Goal: Find specific page/section: Locate a particular part of the current website

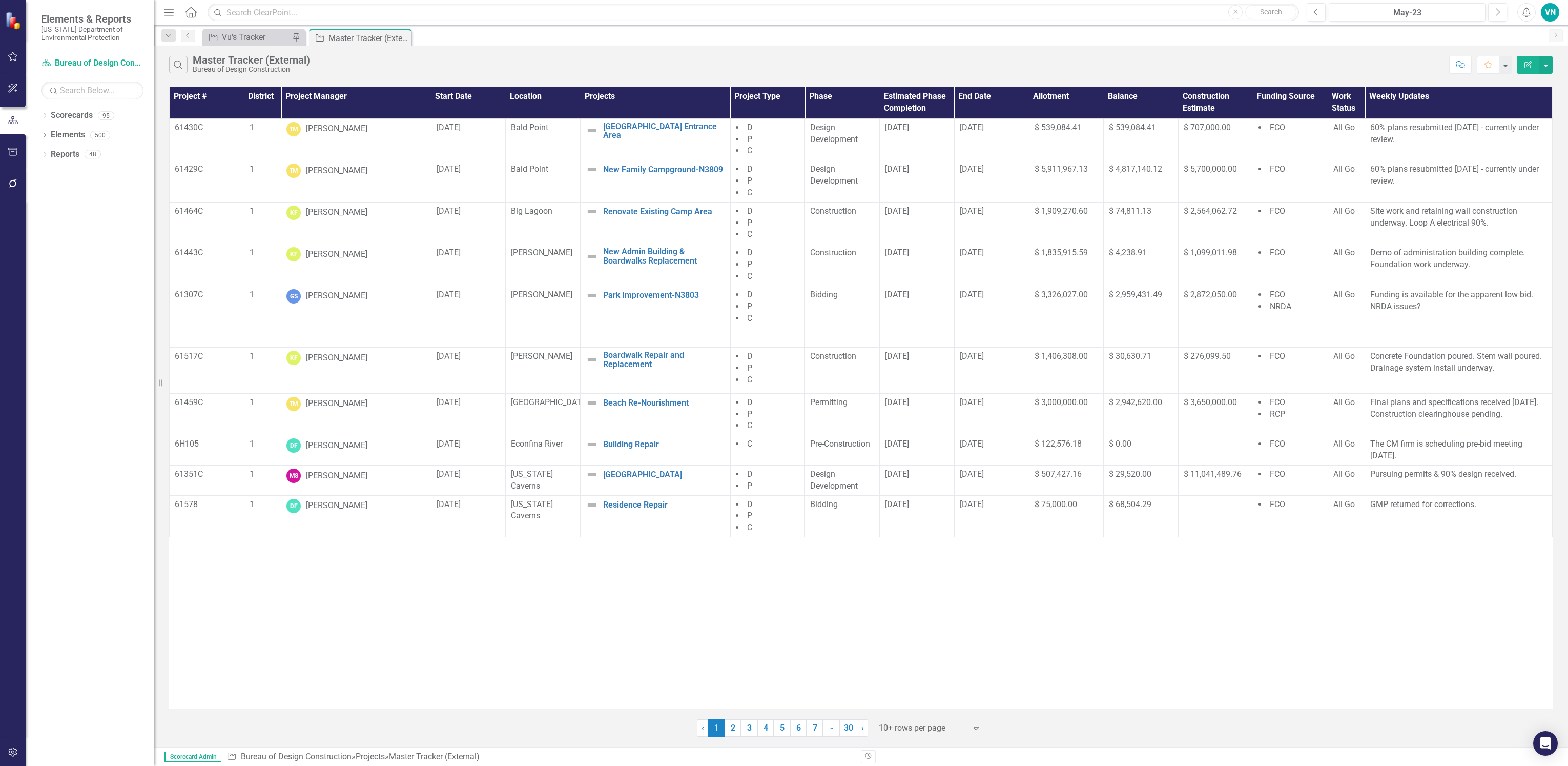
drag, startPoint x: 358, startPoint y: 105, endPoint x: 359, endPoint y: 113, distance: 8.1
click at [358, 104] on th "Project Manager" at bounding box center [356, 102] width 150 height 32
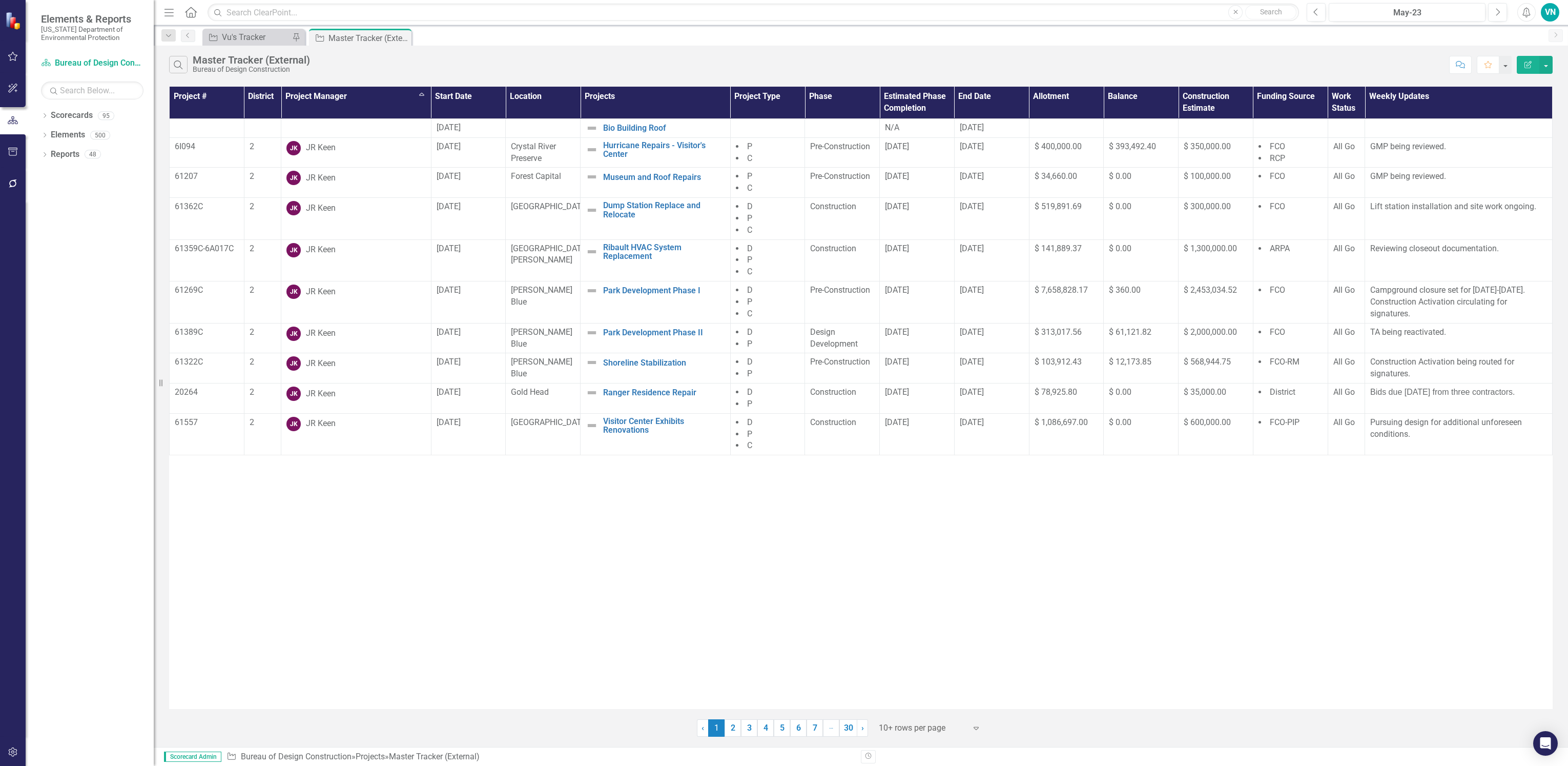
click at [934, 727] on div at bounding box center [922, 728] width 87 height 14
click at [933, 713] on div "Display All Rows" at bounding box center [933, 711] width 96 height 12
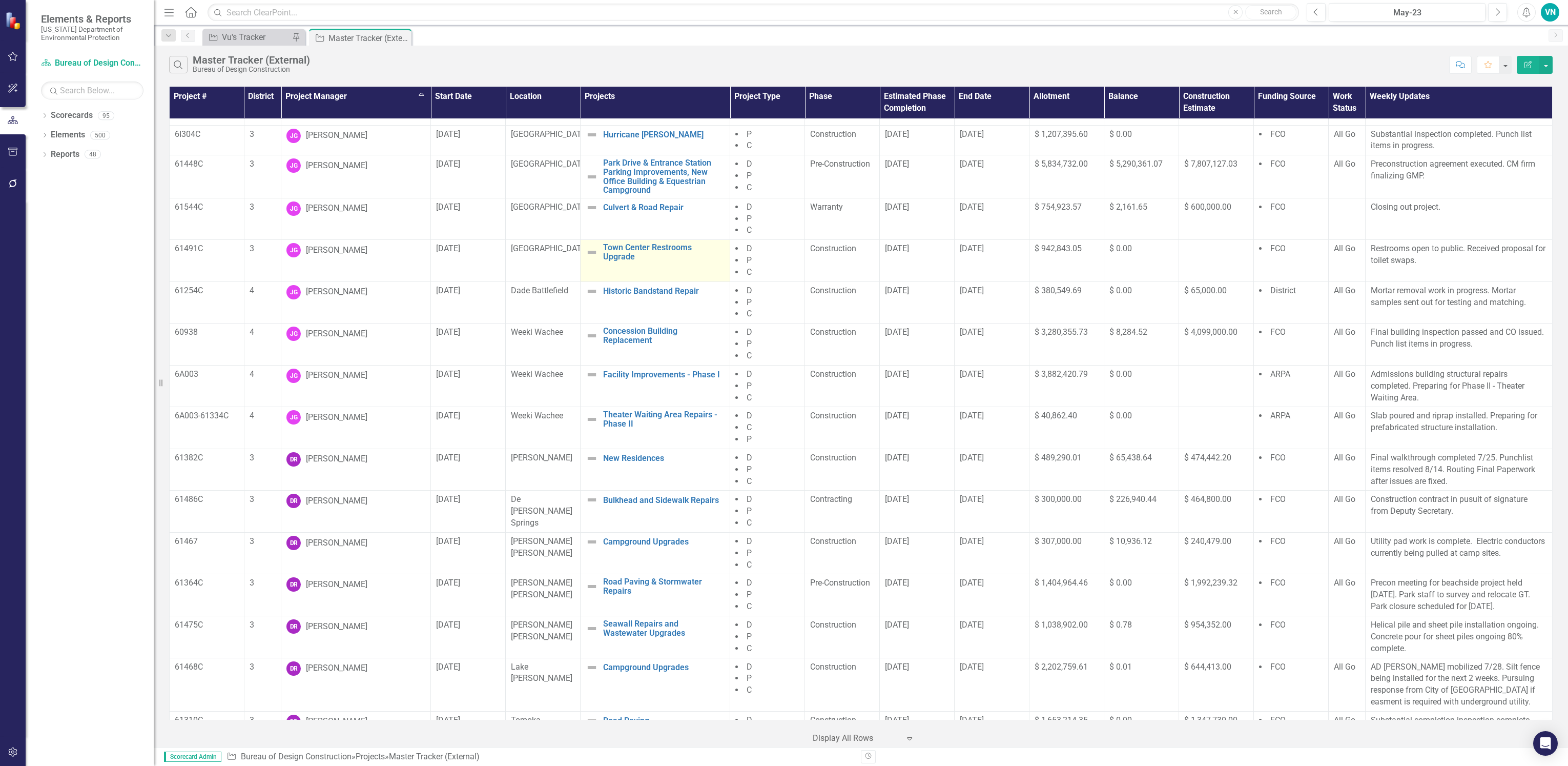
scroll to position [8688, 0]
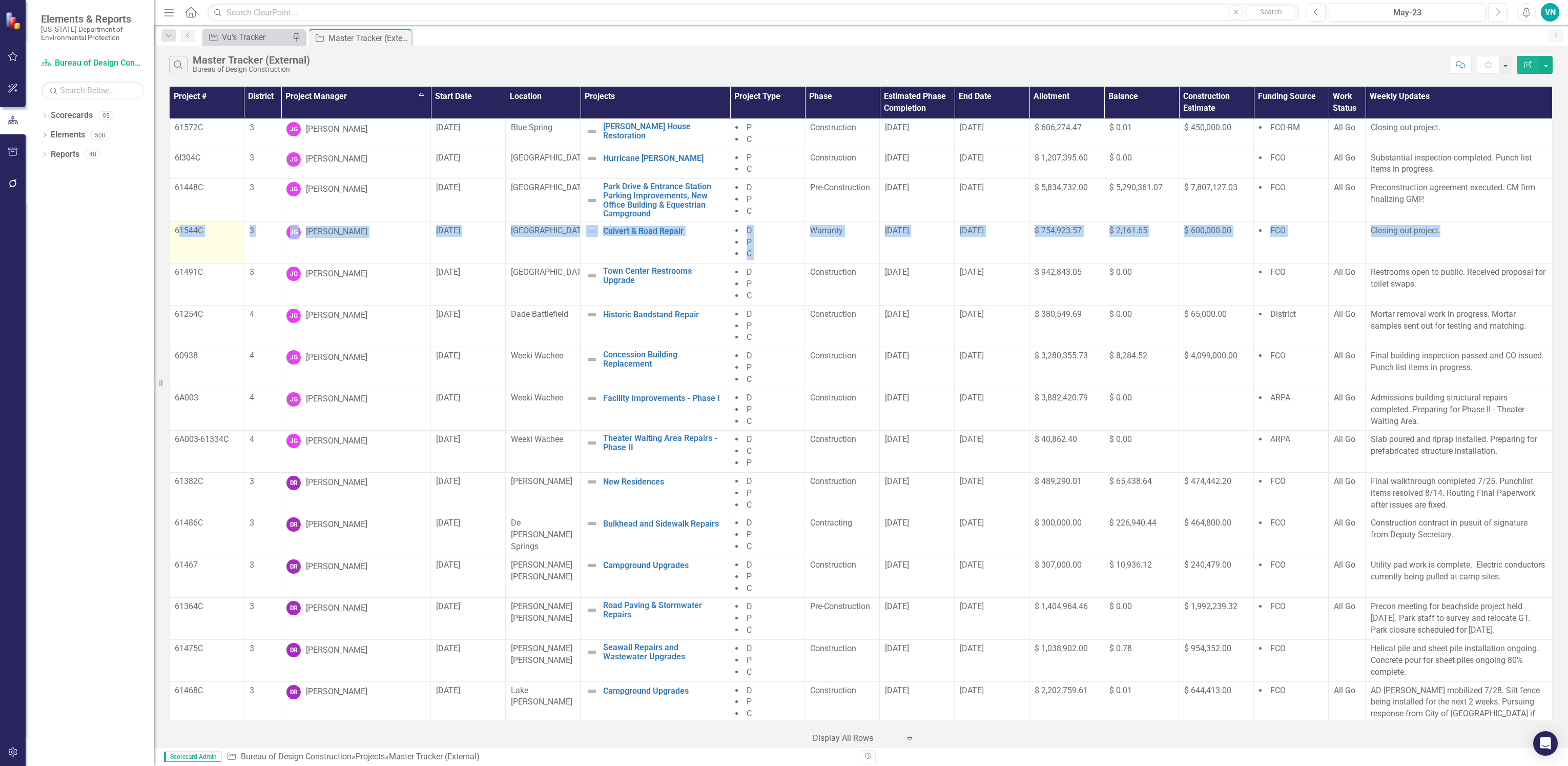
drag, startPoint x: 1444, startPoint y: 203, endPoint x: 180, endPoint y: 203, distance: 1264.0
click at [180, 222] on tr "61544C 3 JG Jasper Gebhardt 7/1/23 Silver Springs Culvert & Road Repair Edit Ed…" at bounding box center [861, 242] width 1383 height 42
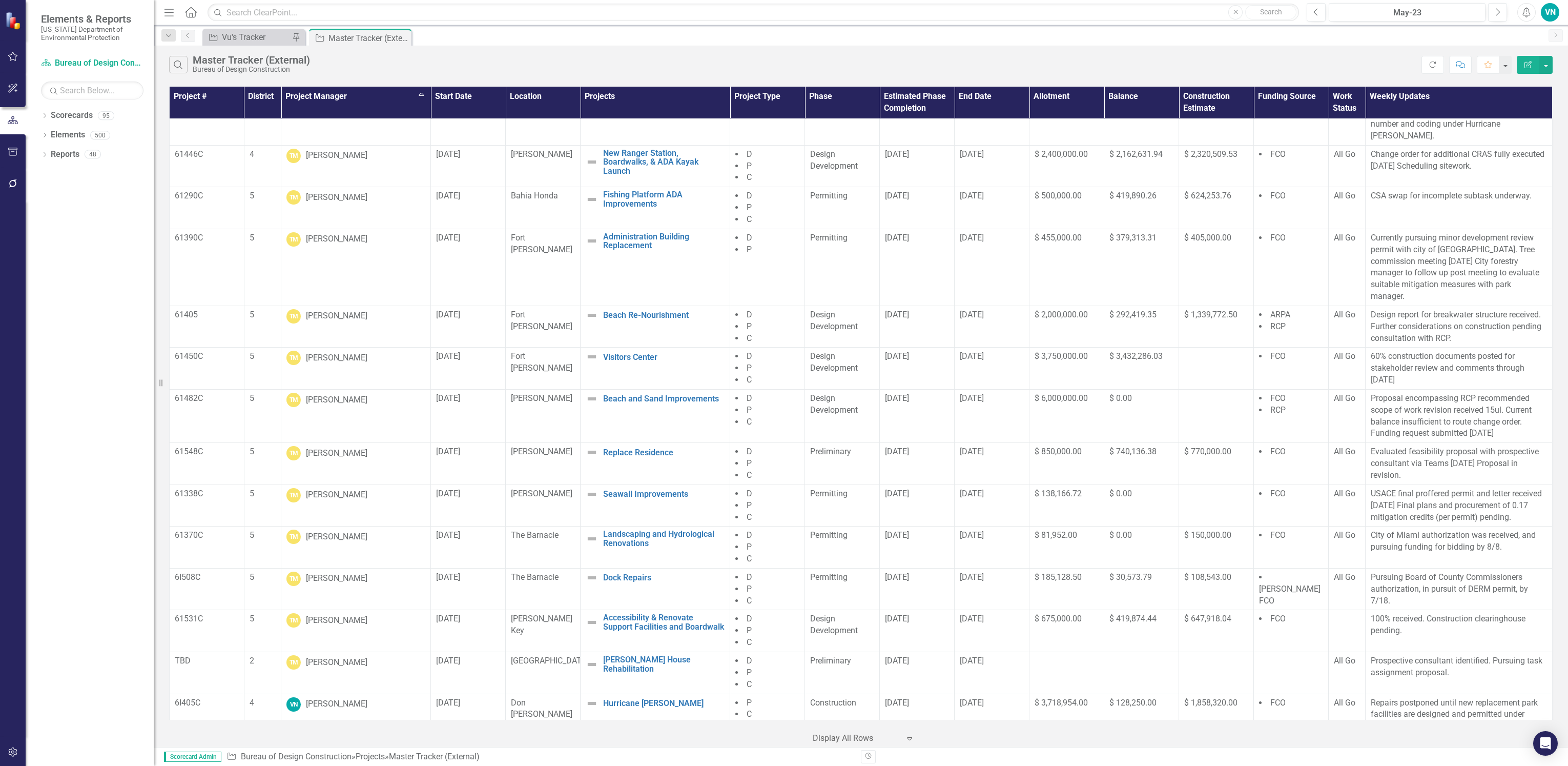
scroll to position [8161, 0]
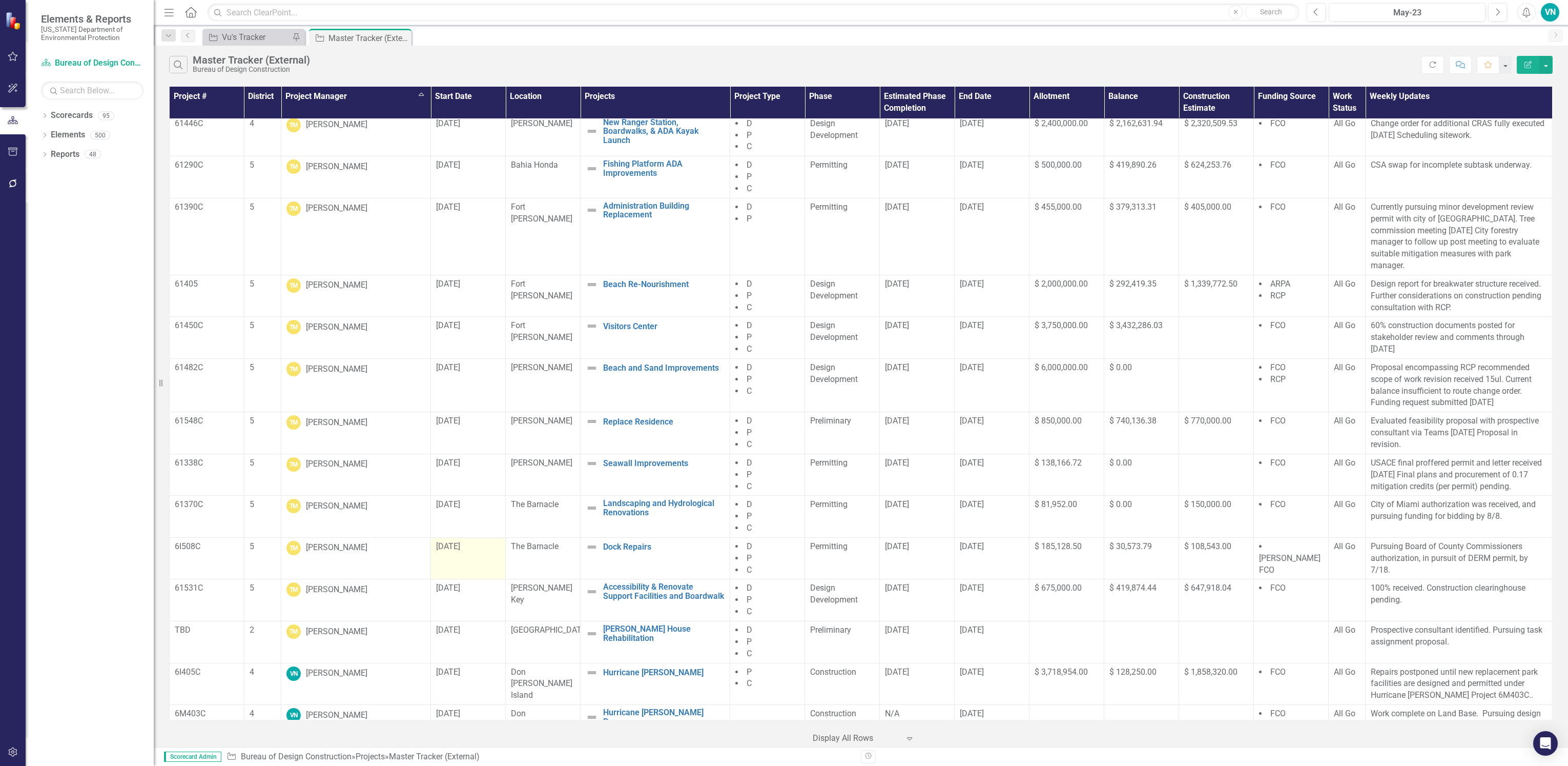
click at [444, 359] on td "[DATE]" at bounding box center [468, 385] width 75 height 54
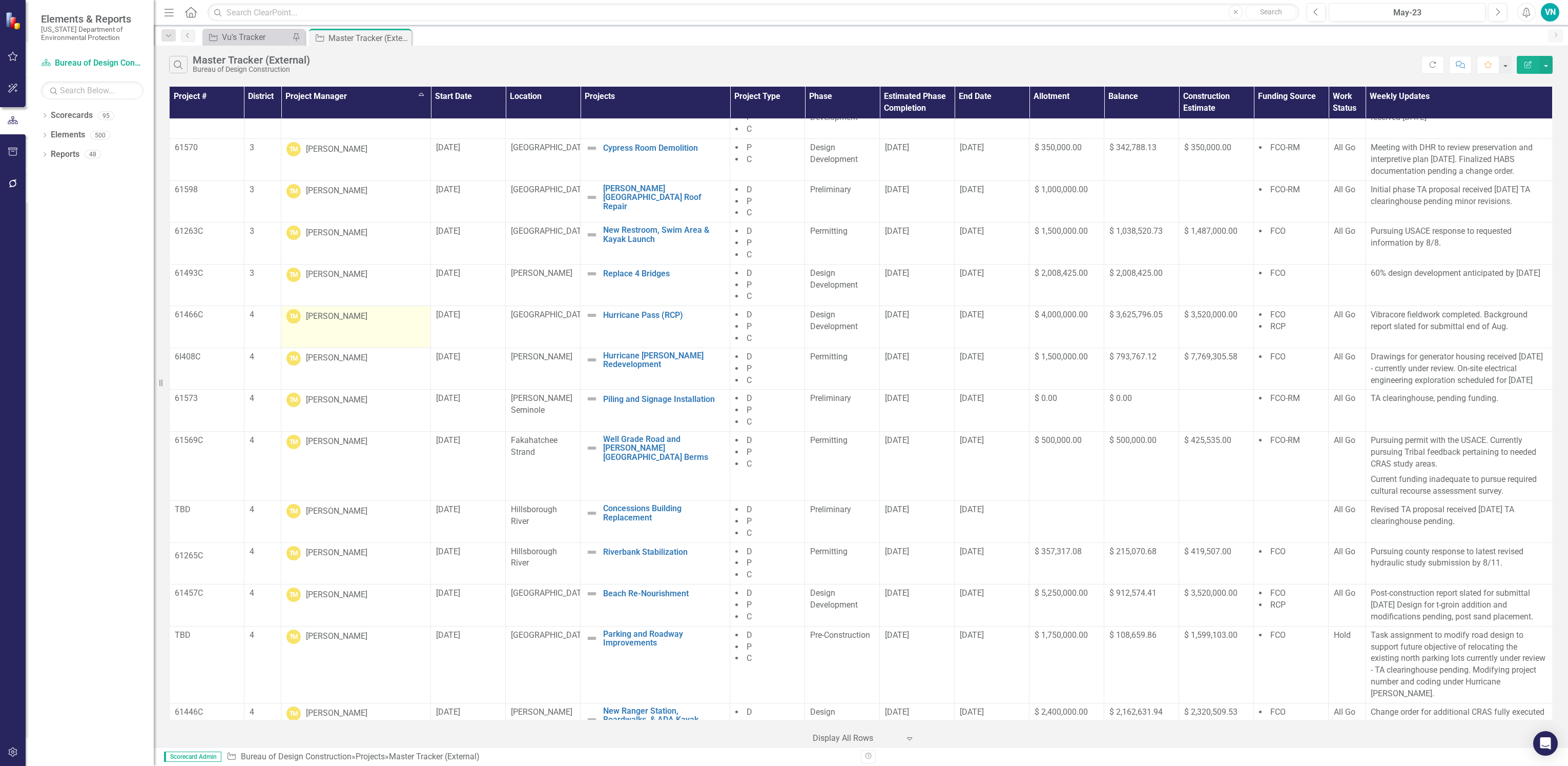
scroll to position [7392, 0]
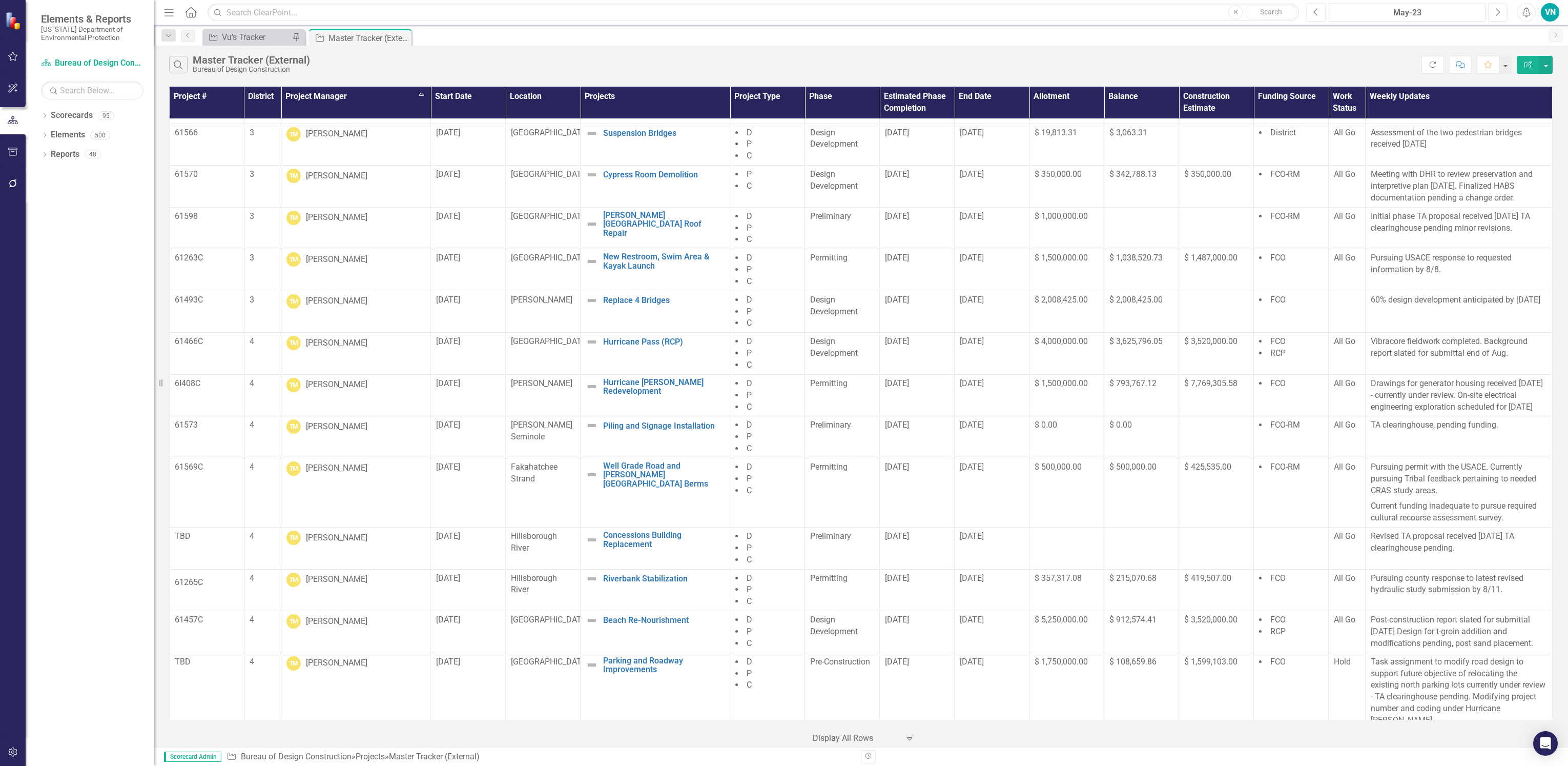
click at [133, 232] on div "Dropdown Scorecards 95 Dropdown [US_STATE] Department of Environmental Protecti…" at bounding box center [89, 437] width 128 height 659
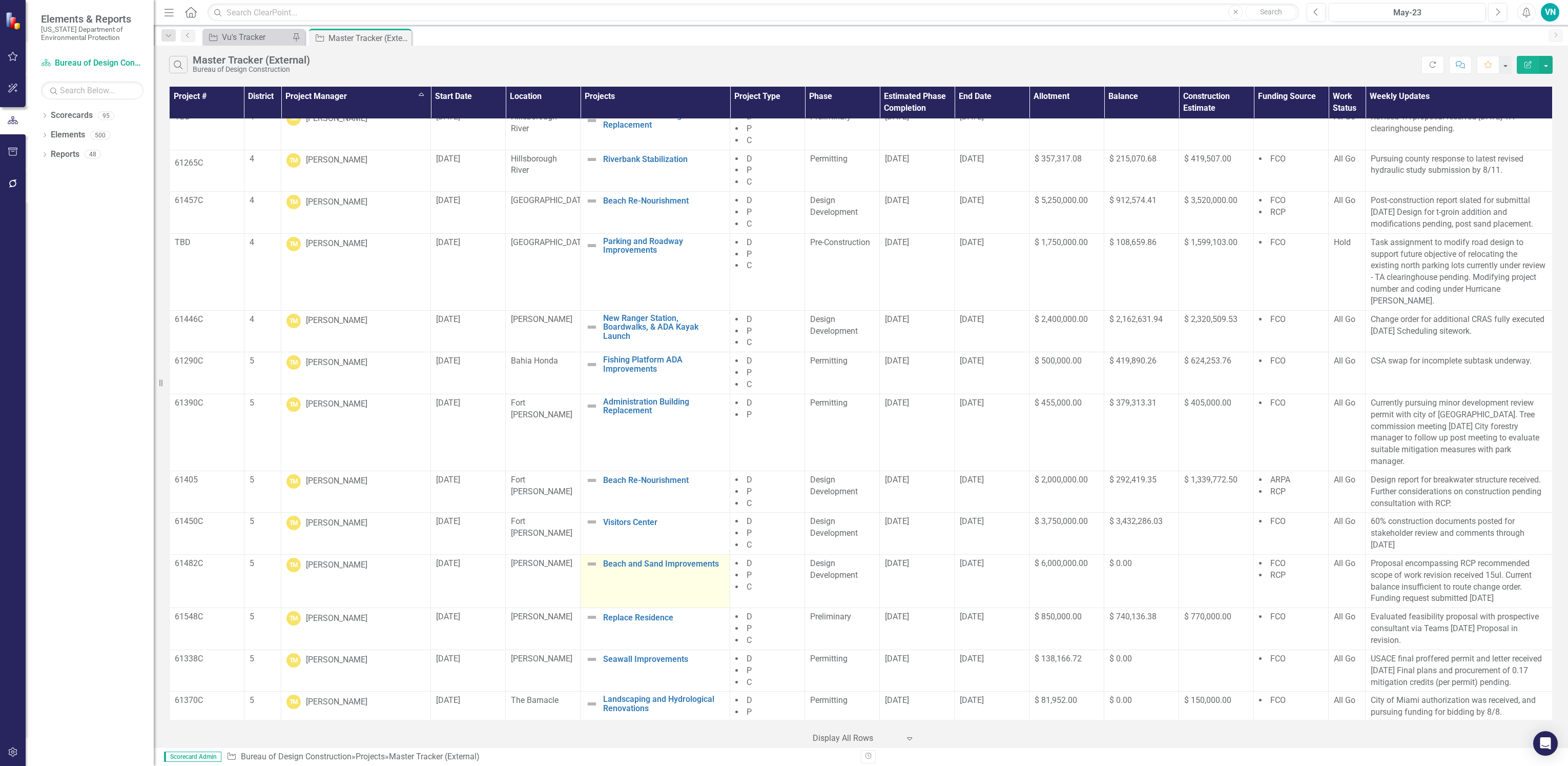
scroll to position [7930, 0]
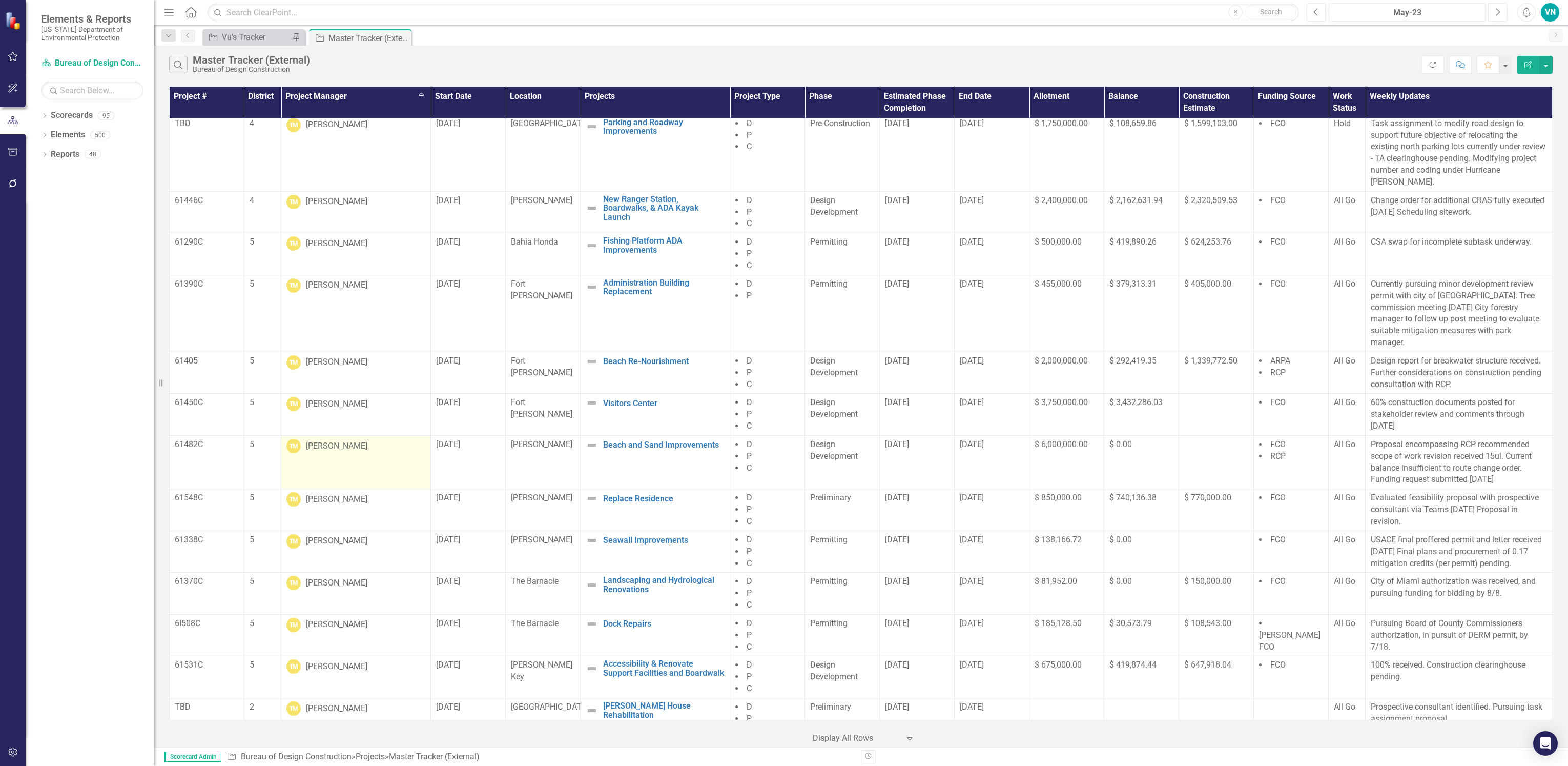
click at [374, 435] on td "TM [PERSON_NAME]" at bounding box center [356, 462] width 150 height 54
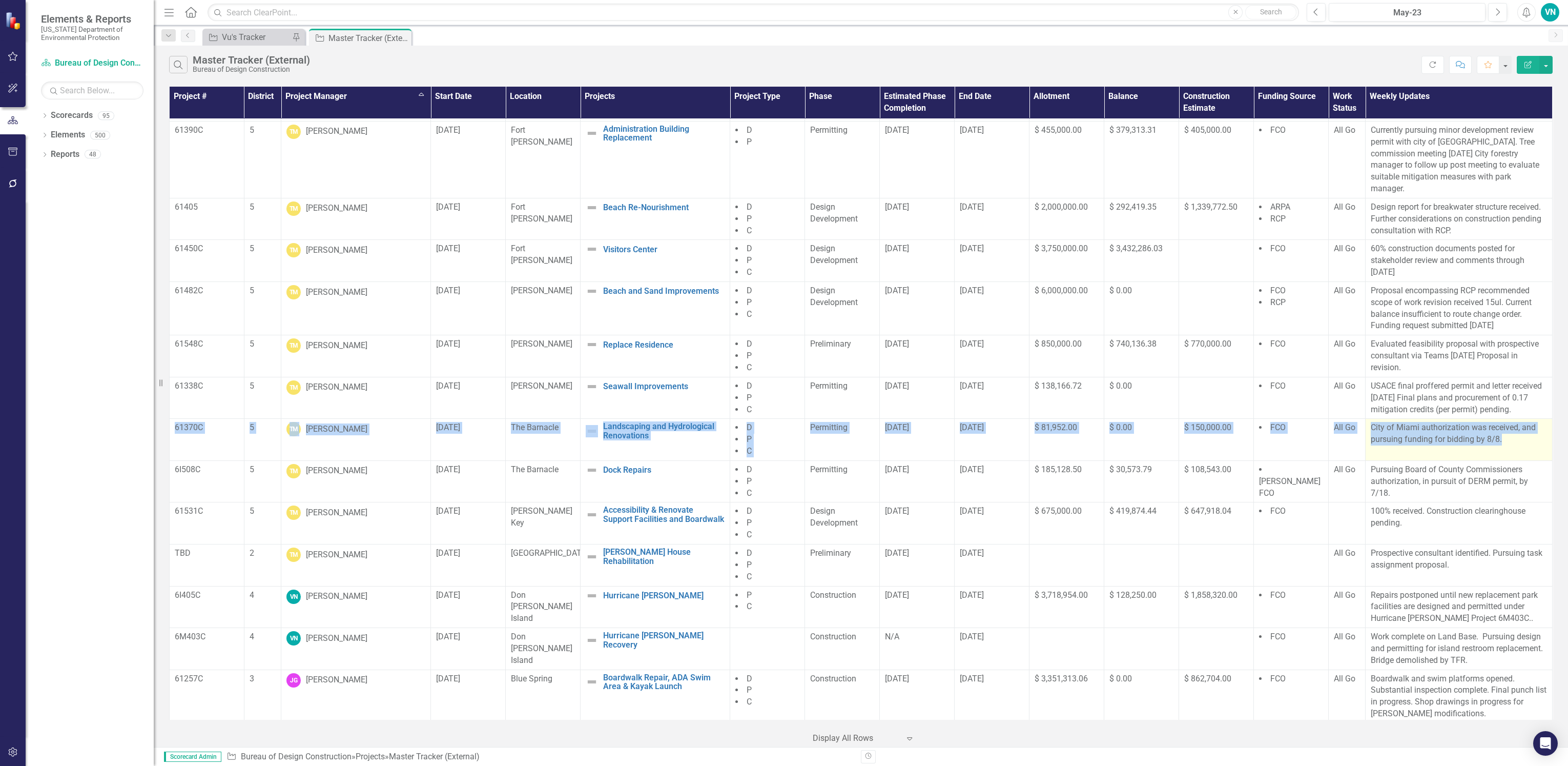
drag, startPoint x: 173, startPoint y: 396, endPoint x: 1511, endPoint y: 416, distance: 1338.1
click at [1511, 419] on tr "61370C 5 TM Terry McCullum 7/1/21 The Barnacle Landscaping and Hydrological Ren…" at bounding box center [861, 440] width 1383 height 42
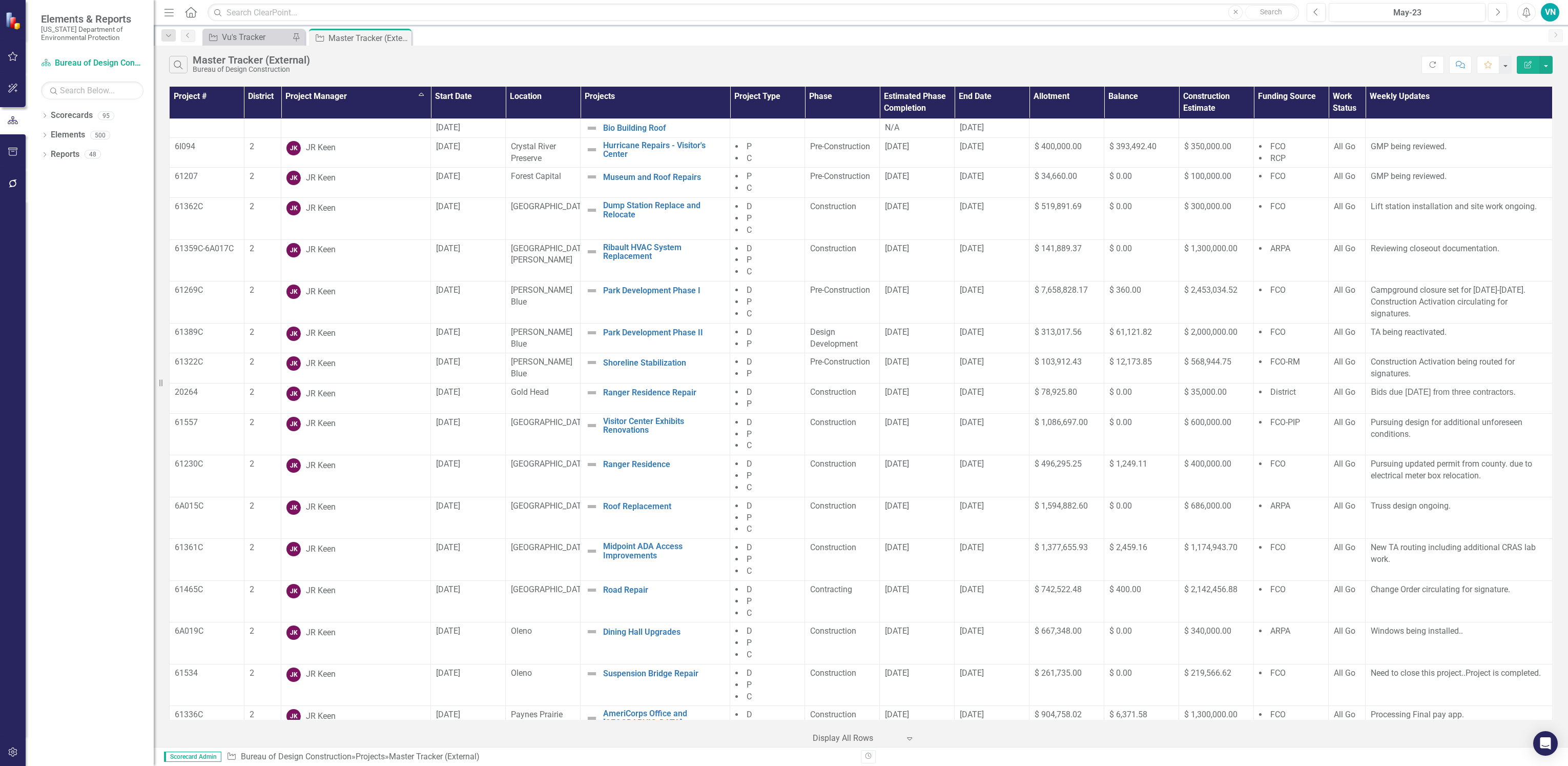
scroll to position [8084, 0]
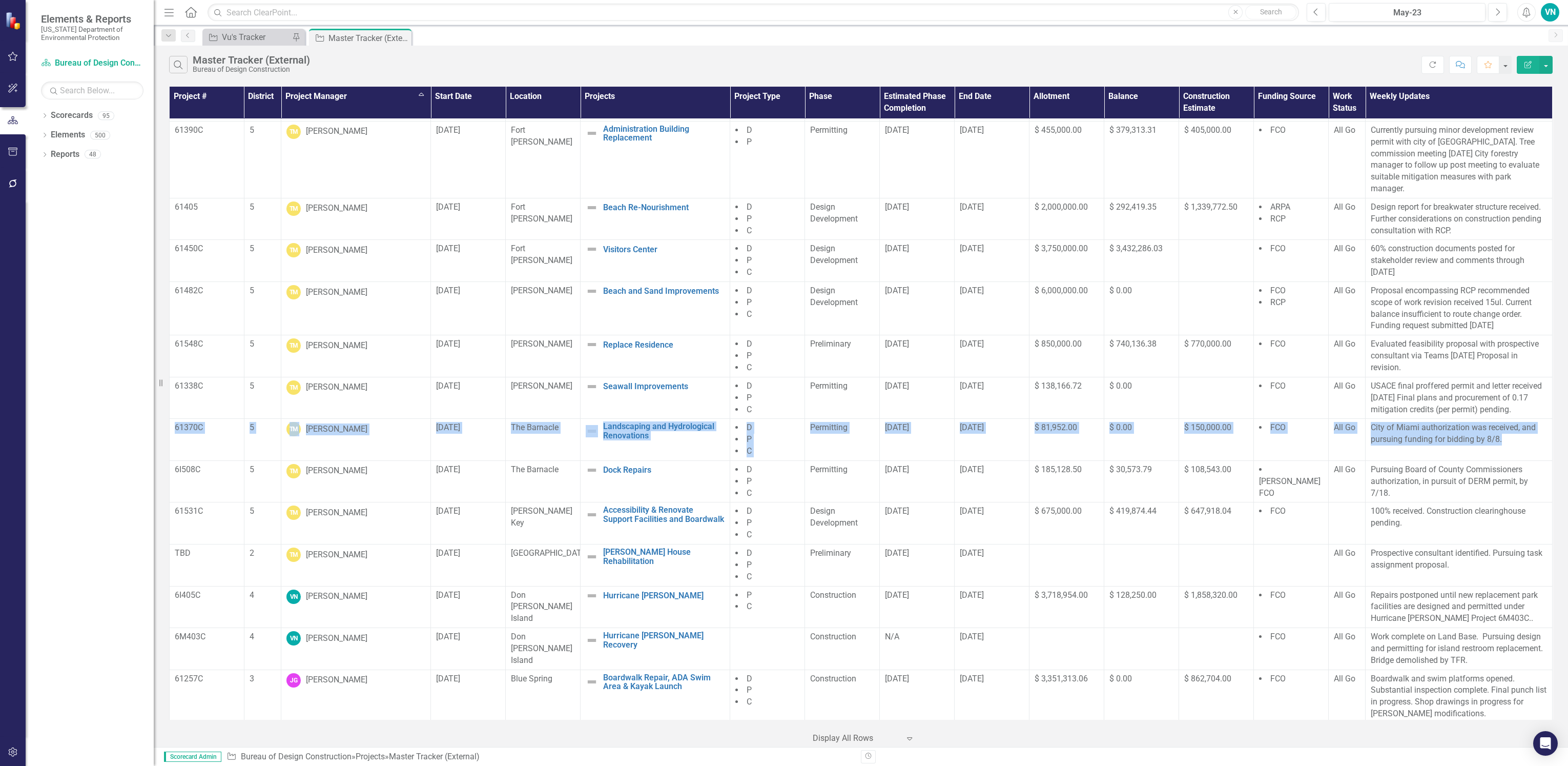
click at [118, 577] on div "Dropdown Scorecards 95 Dropdown [US_STATE] Department of Environmental Protecti…" at bounding box center [89, 437] width 128 height 659
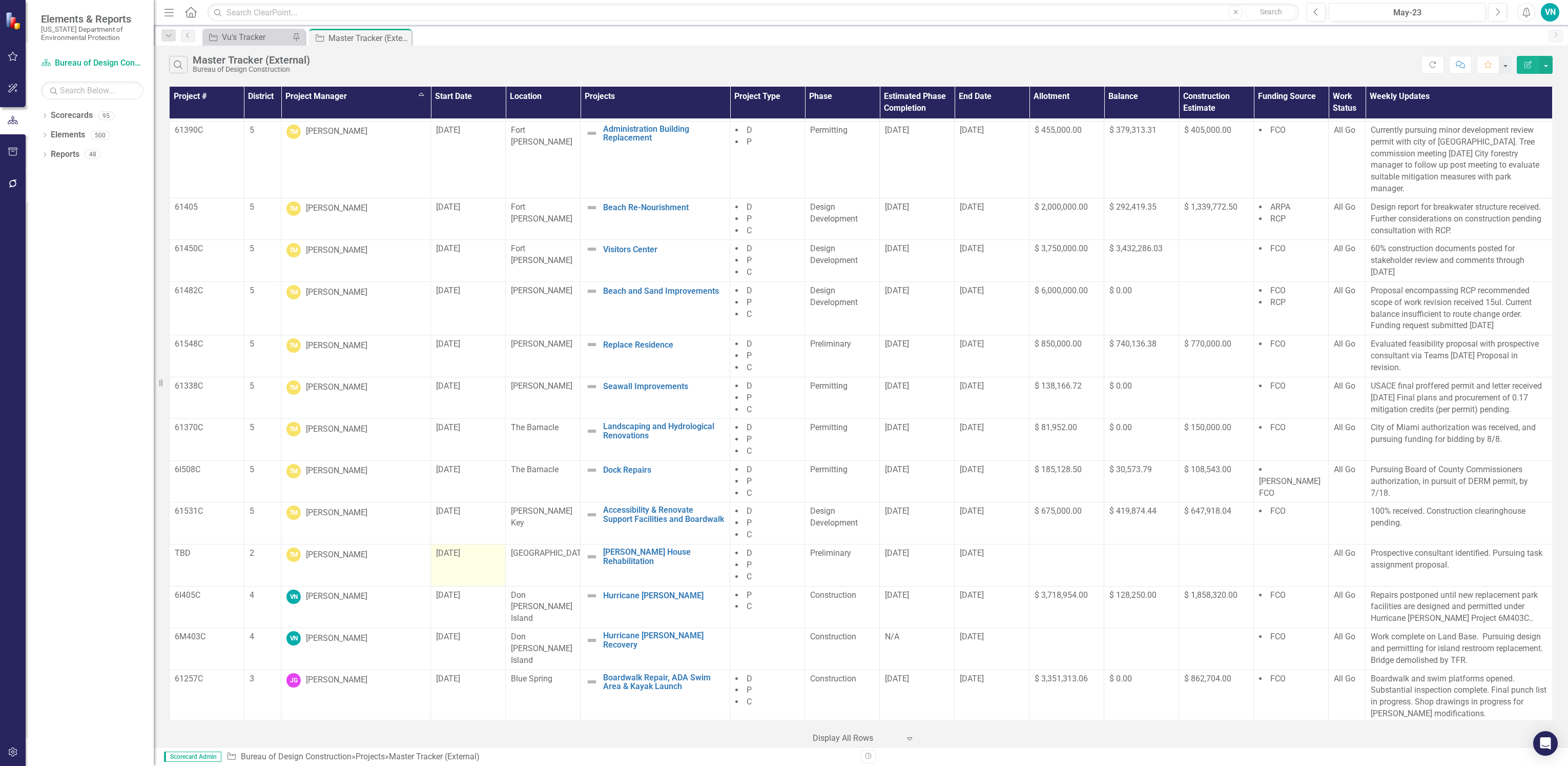
scroll to position [8161, 0]
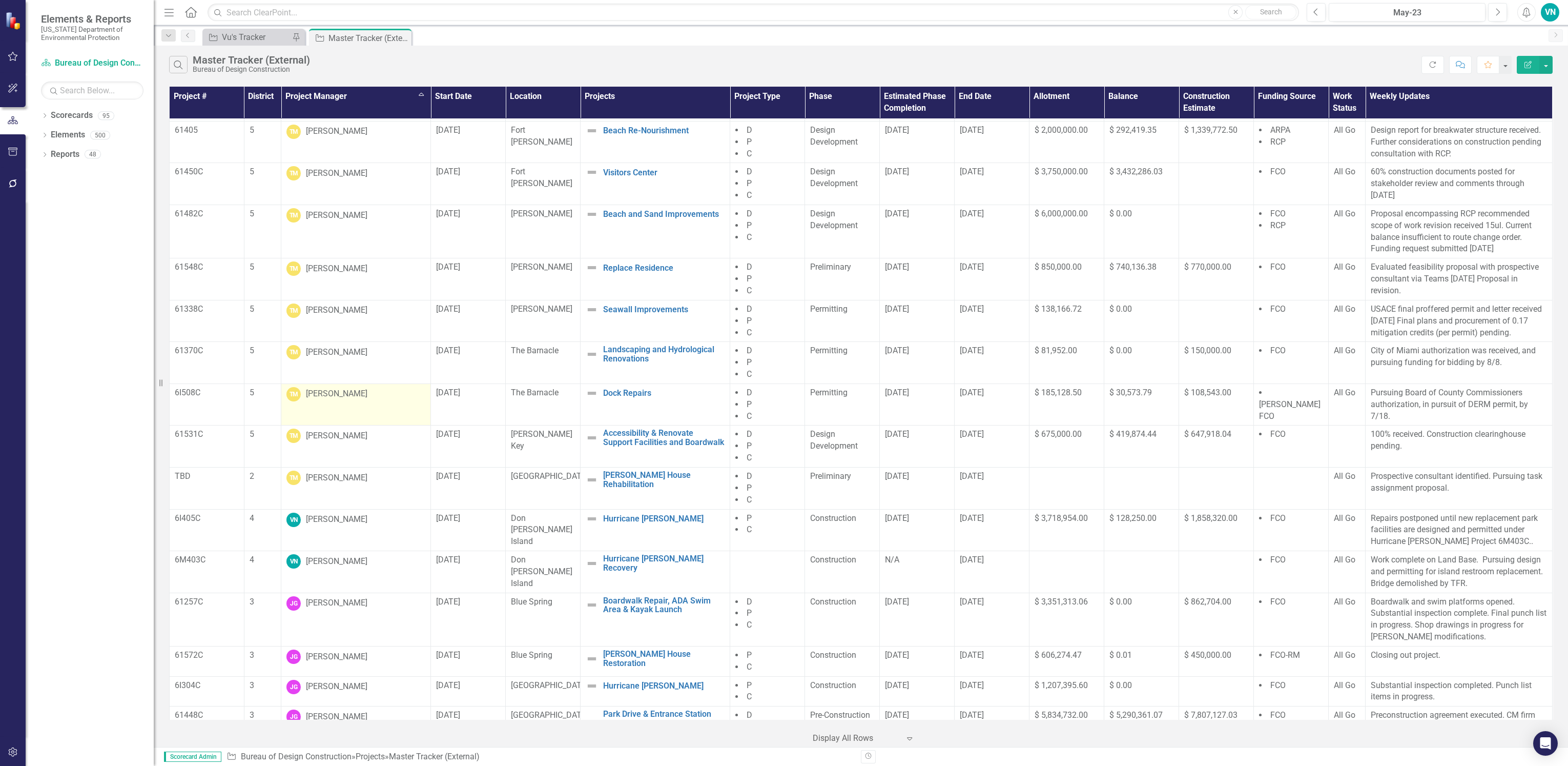
click at [393, 385] on td "TM [PERSON_NAME]" at bounding box center [356, 404] width 150 height 42
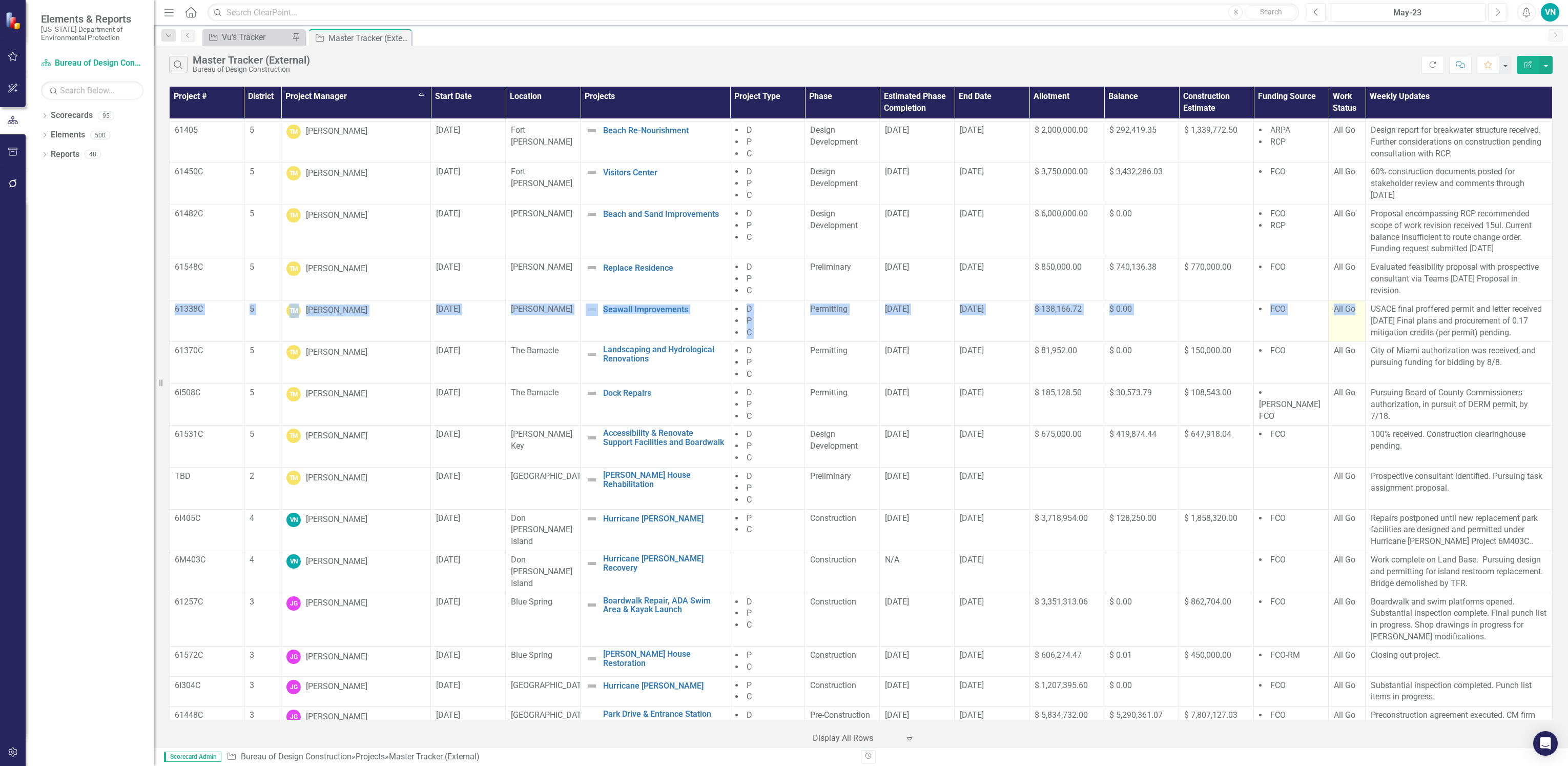
drag, startPoint x: 174, startPoint y: 275, endPoint x: 1357, endPoint y: 290, distance: 1183.1
click at [1357, 300] on tr "61338C 5 TM [PERSON_NAME] [DATE] [PERSON_NAME] Seawall Improvements Edit Edit P…" at bounding box center [861, 320] width 1383 height 42
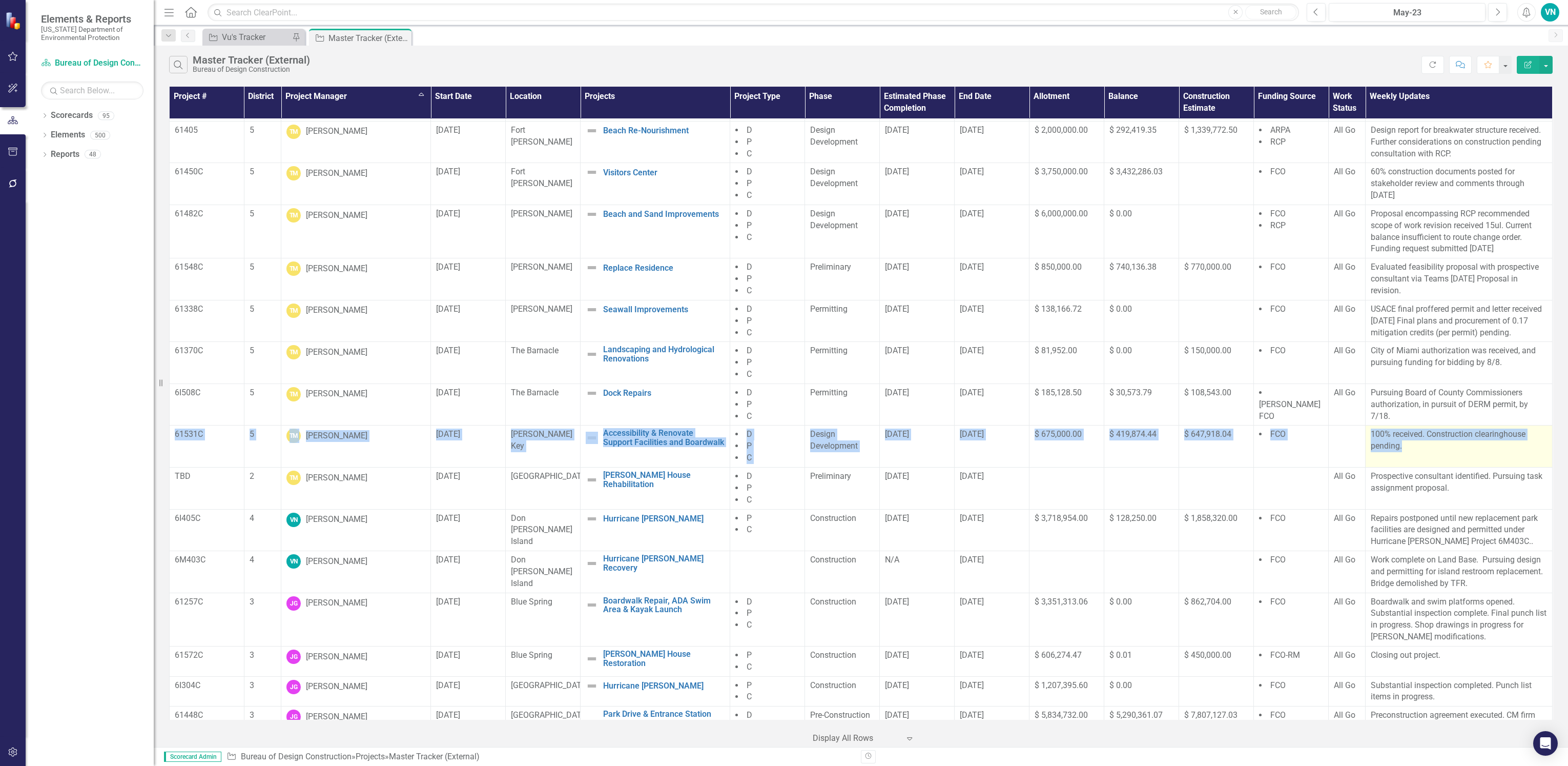
drag, startPoint x: 173, startPoint y: 401, endPoint x: 1440, endPoint y: 429, distance: 1267.3
click at [1440, 429] on tr "61531C 5 TM [PERSON_NAME] [DATE] [PERSON_NAME] Key Accessibility & Renovate Sup…" at bounding box center [861, 446] width 1383 height 42
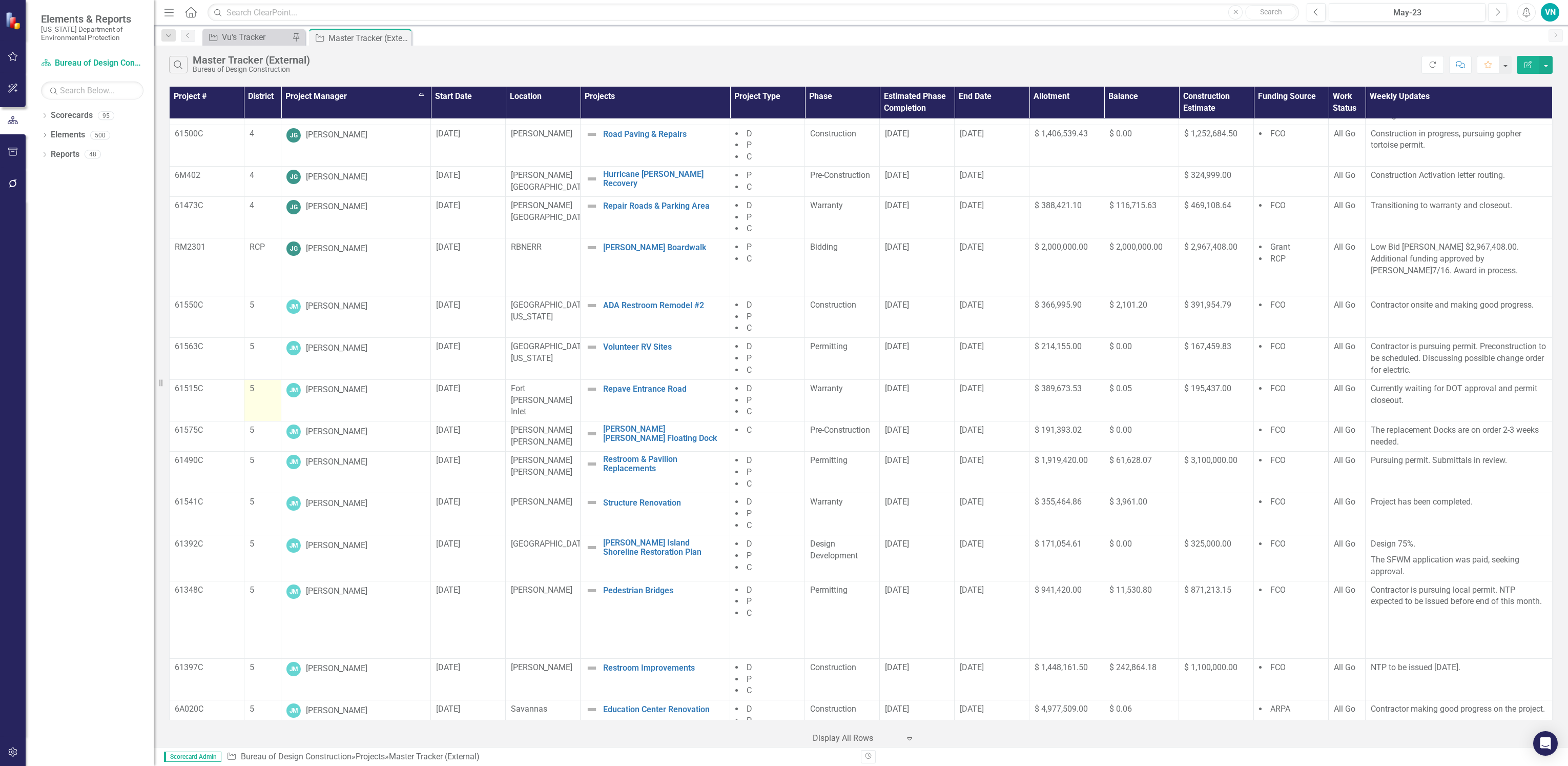
scroll to position [3547, 0]
